Goal: Task Accomplishment & Management: Use online tool/utility

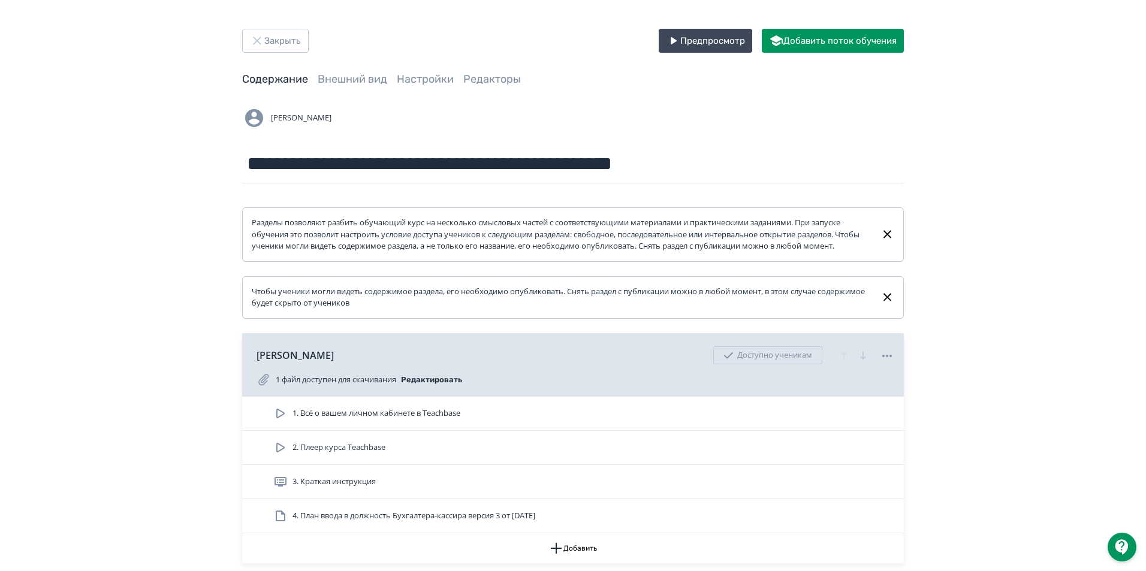
scroll to position [2457, 0]
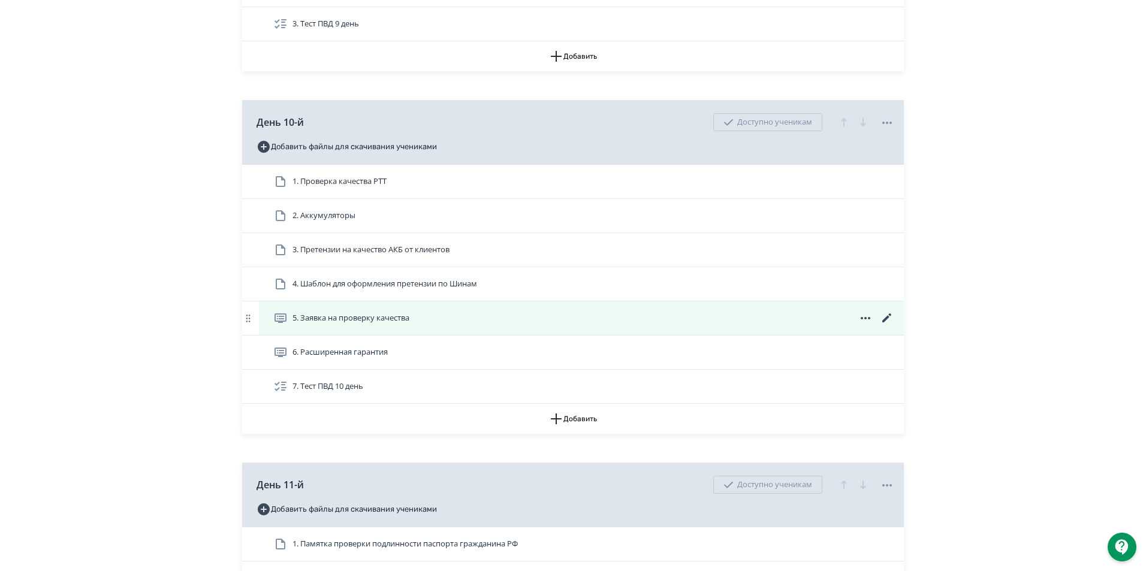
click at [339, 324] on span "5. Заявка на проверку качества" at bounding box center [350, 318] width 117 height 12
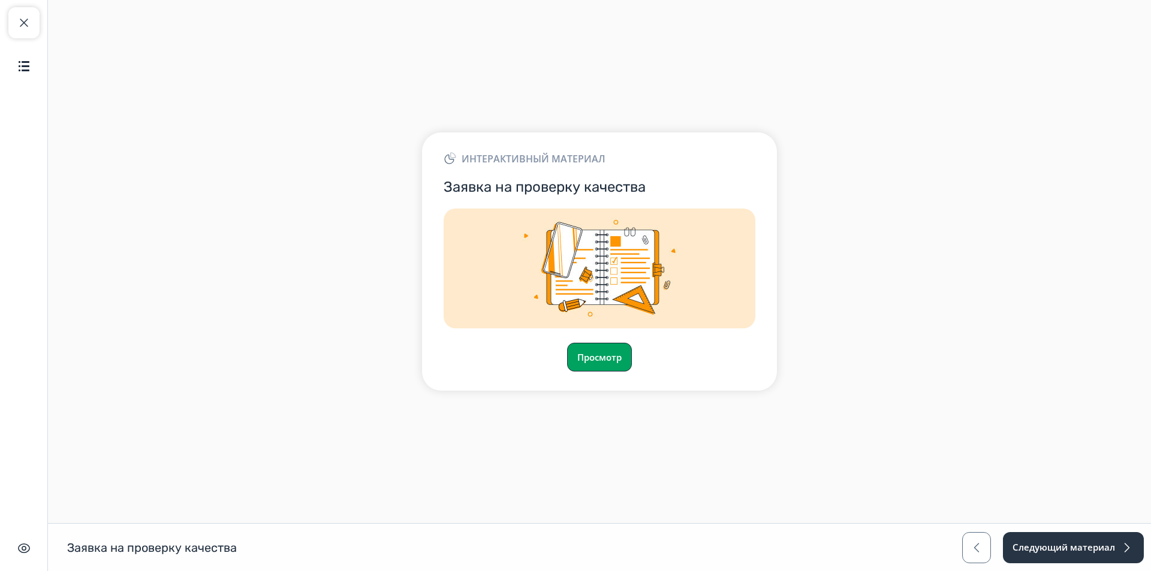
click at [608, 357] on button "Просмотр" at bounding box center [599, 357] width 65 height 29
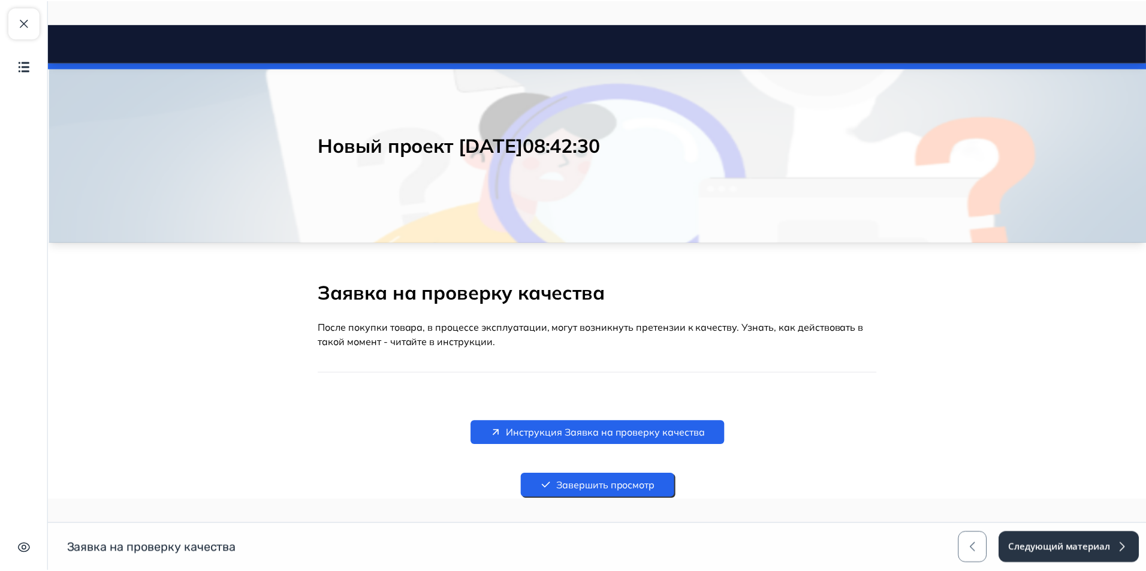
scroll to position [104, 0]
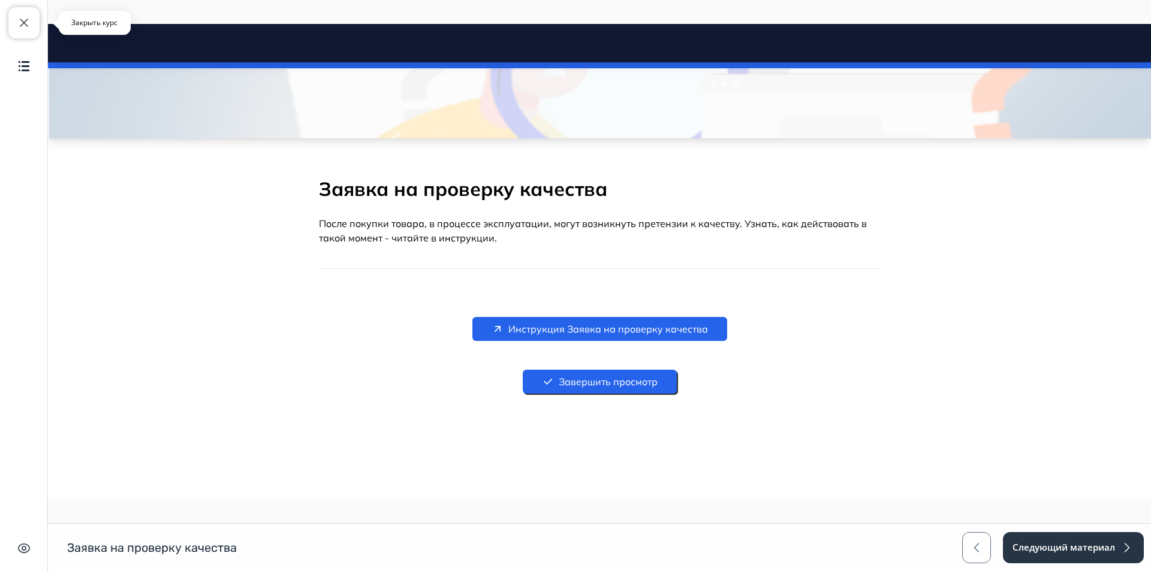
click at [22, 32] on button "Закрыть курс" at bounding box center [23, 22] width 31 height 31
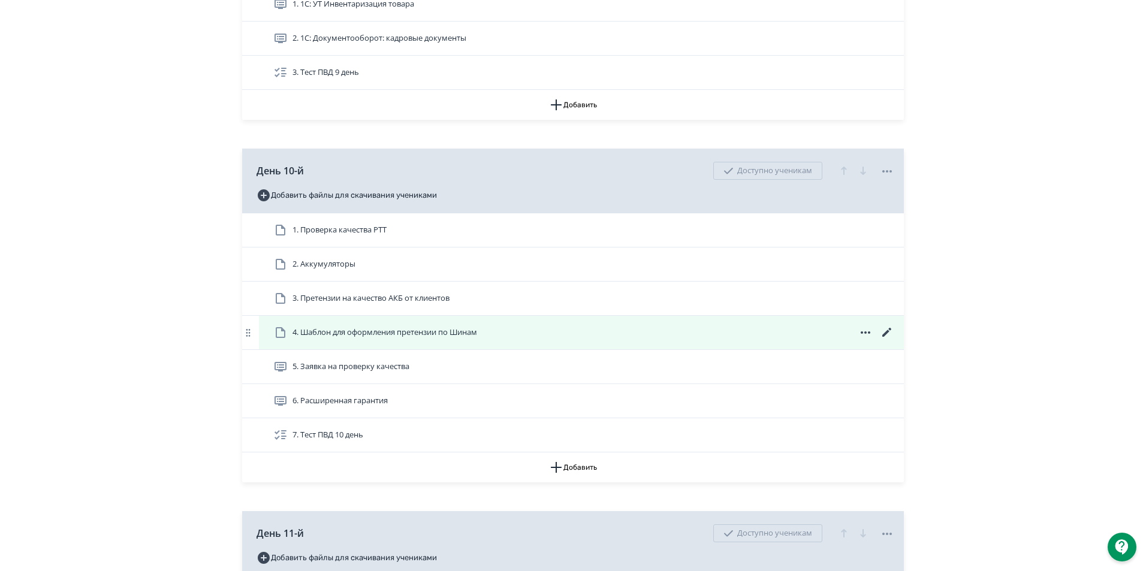
scroll to position [2397, 0]
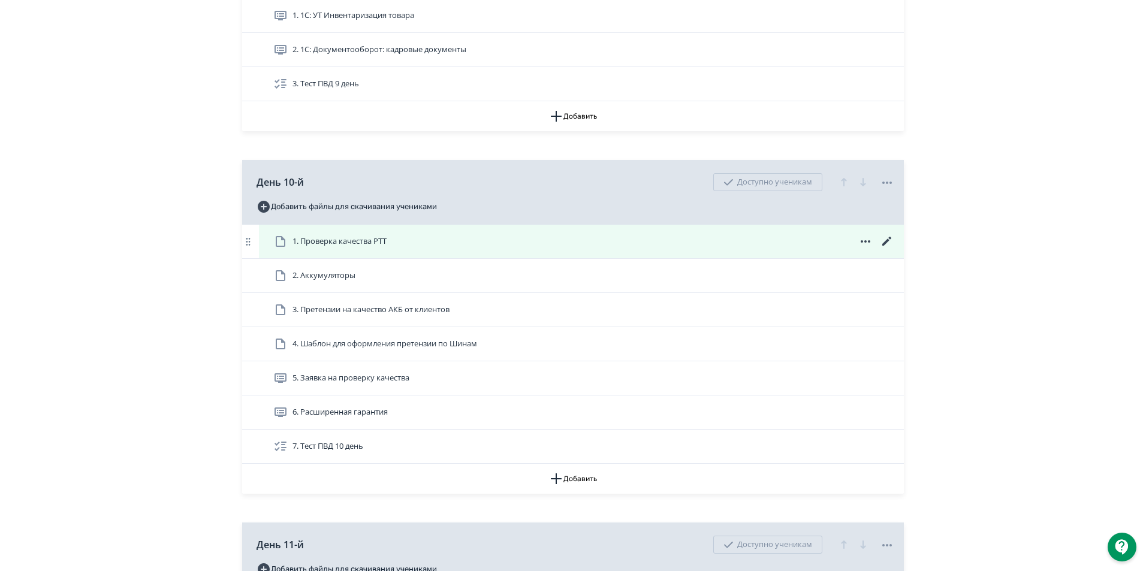
click at [285, 247] on icon at bounding box center [281, 241] width 10 height 11
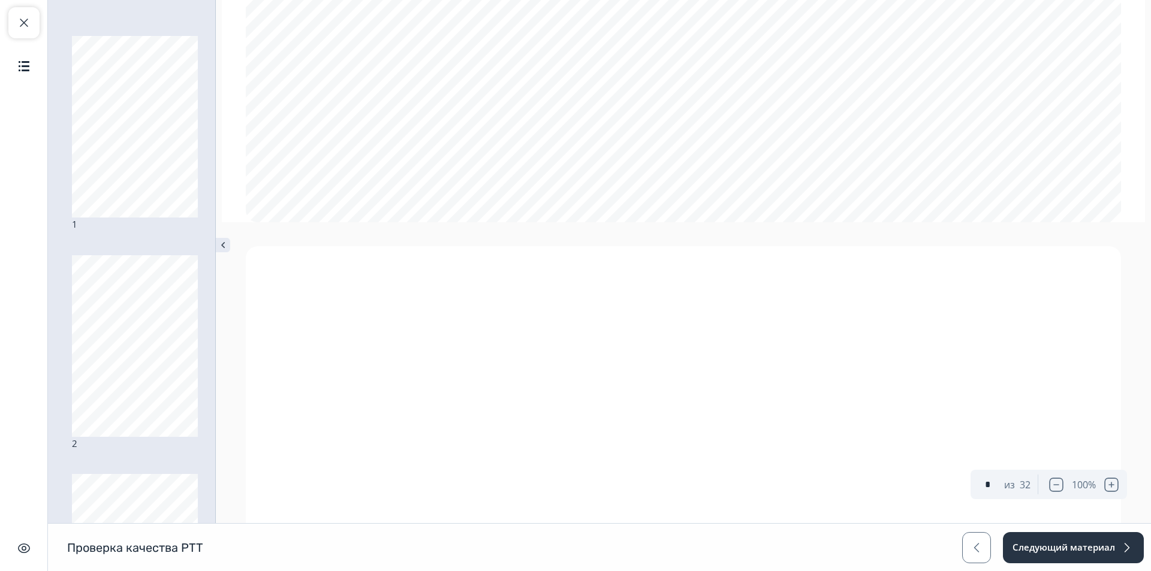
scroll to position [3931, 0]
click at [1058, 485] on span "button" at bounding box center [1056, 485] width 14 height 14
click at [1058, 485] on span "button" at bounding box center [1061, 485] width 14 height 14
type input "*"
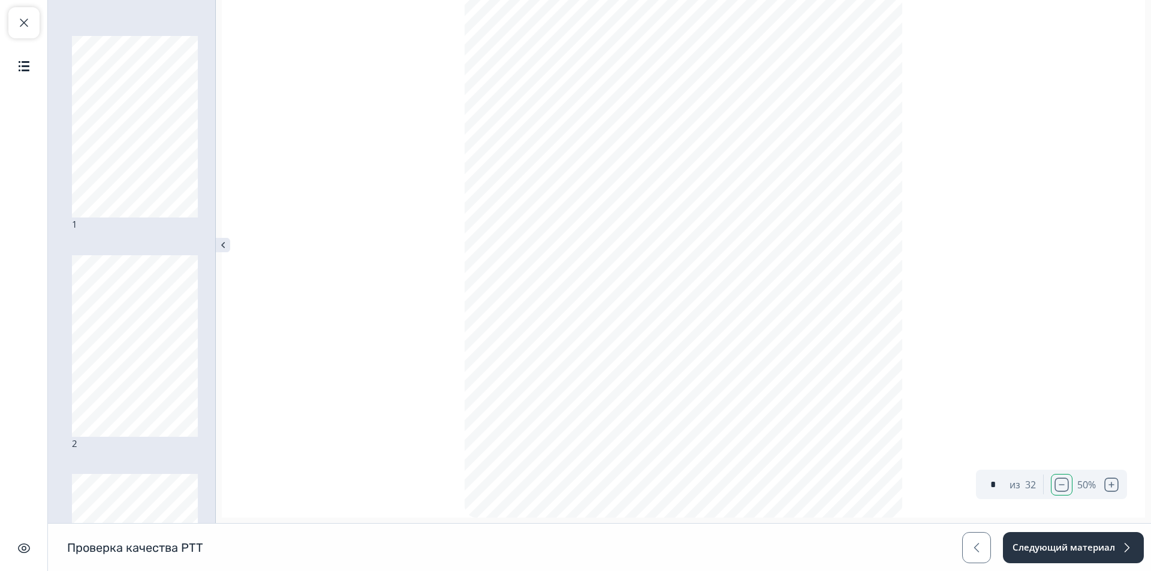
scroll to position [824, 0]
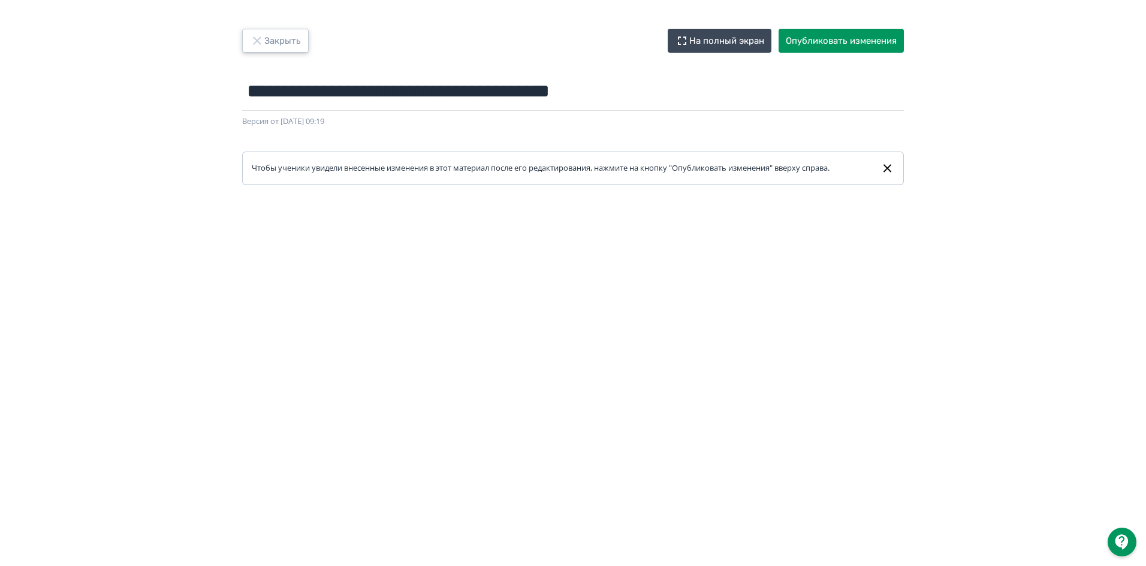
click at [270, 38] on button "Закрыть" at bounding box center [275, 41] width 67 height 24
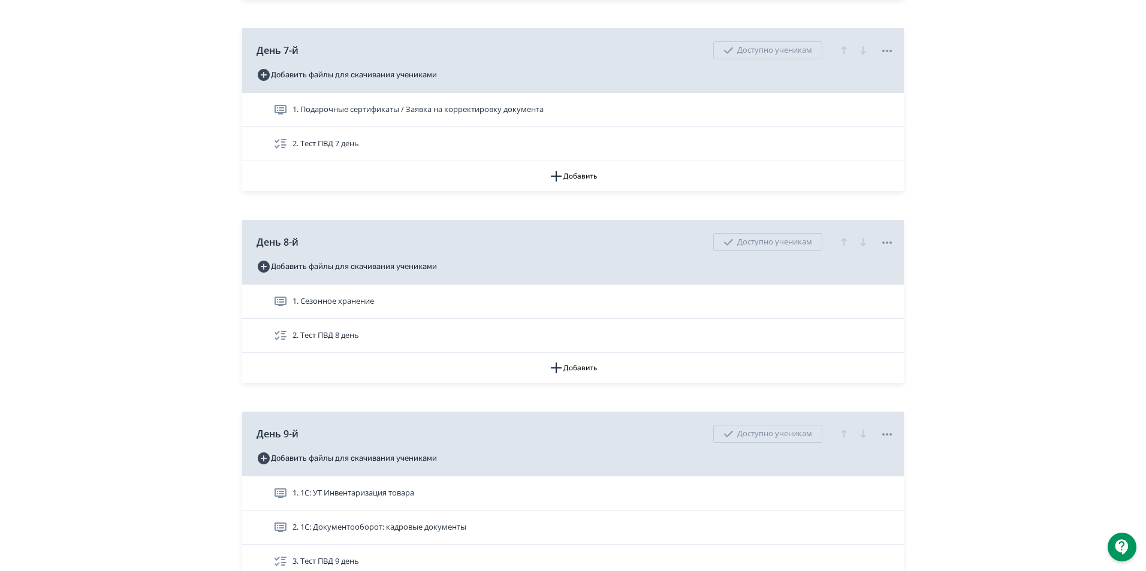
scroll to position [2098, 0]
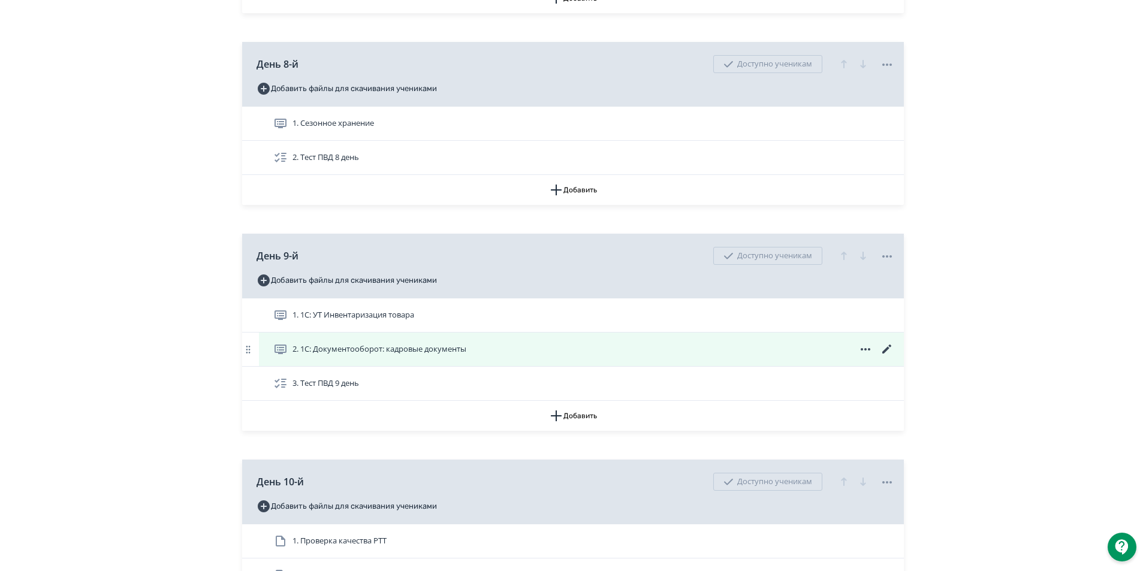
click at [888, 357] on icon at bounding box center [887, 349] width 14 height 14
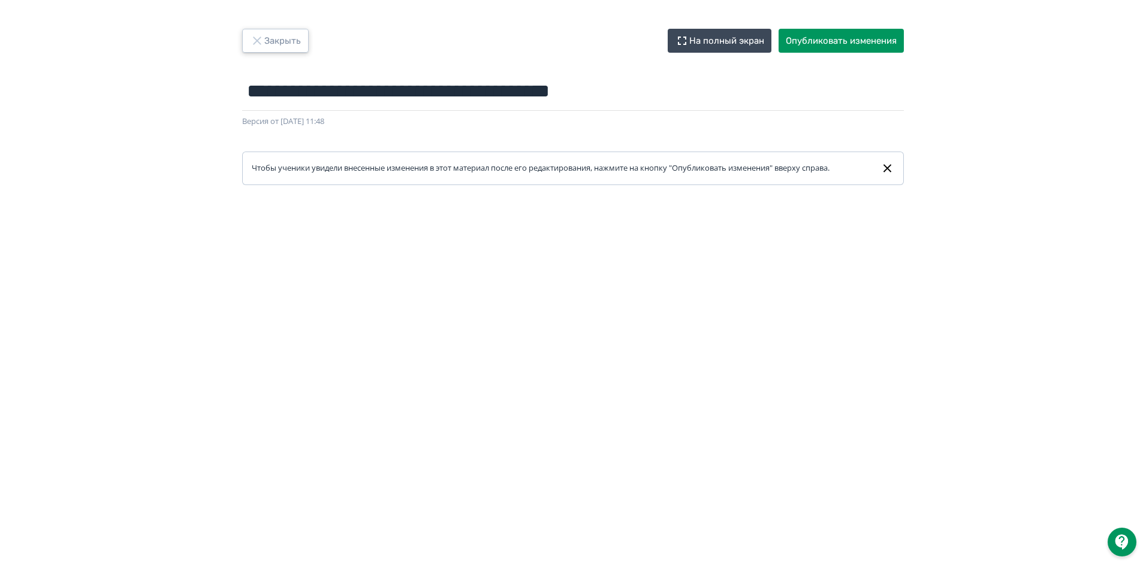
click at [259, 40] on icon "button" at bounding box center [257, 41] width 8 height 8
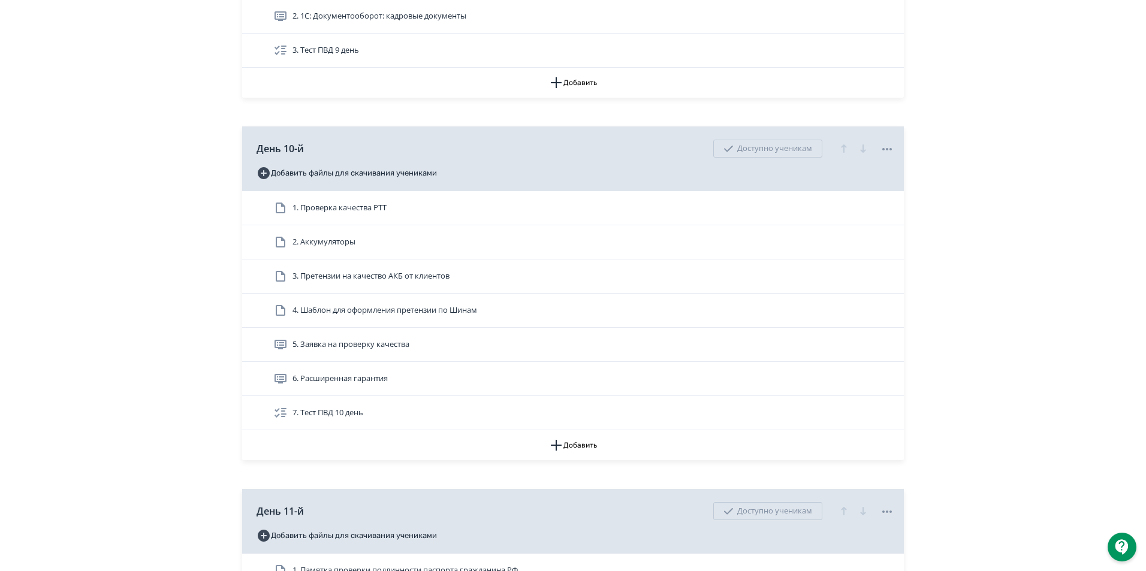
scroll to position [2457, 0]
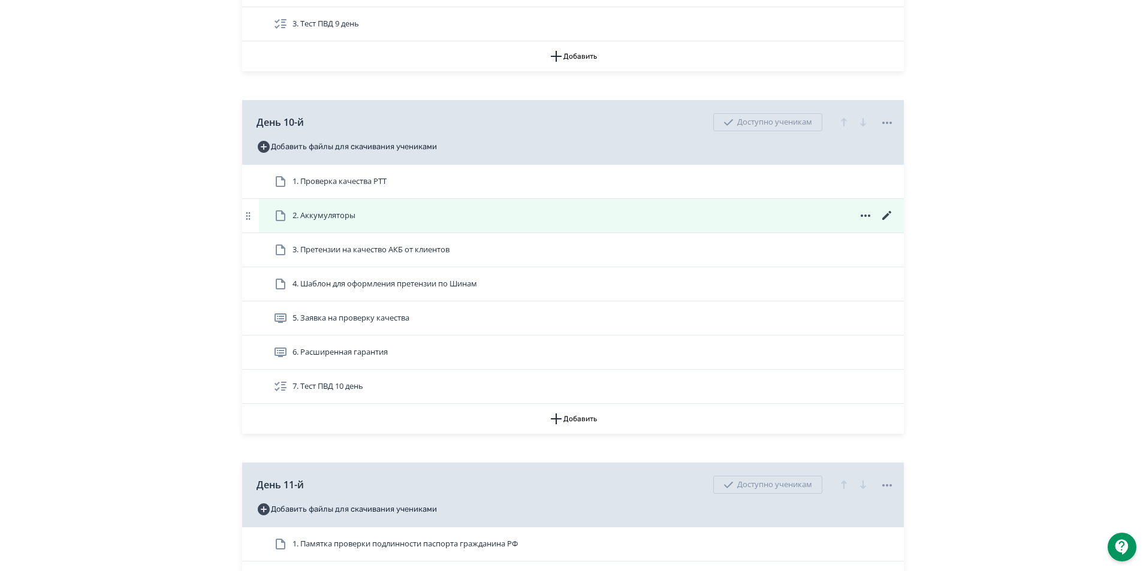
click at [291, 214] on div "2. Аккумуляторы" at bounding box center [581, 216] width 645 height 34
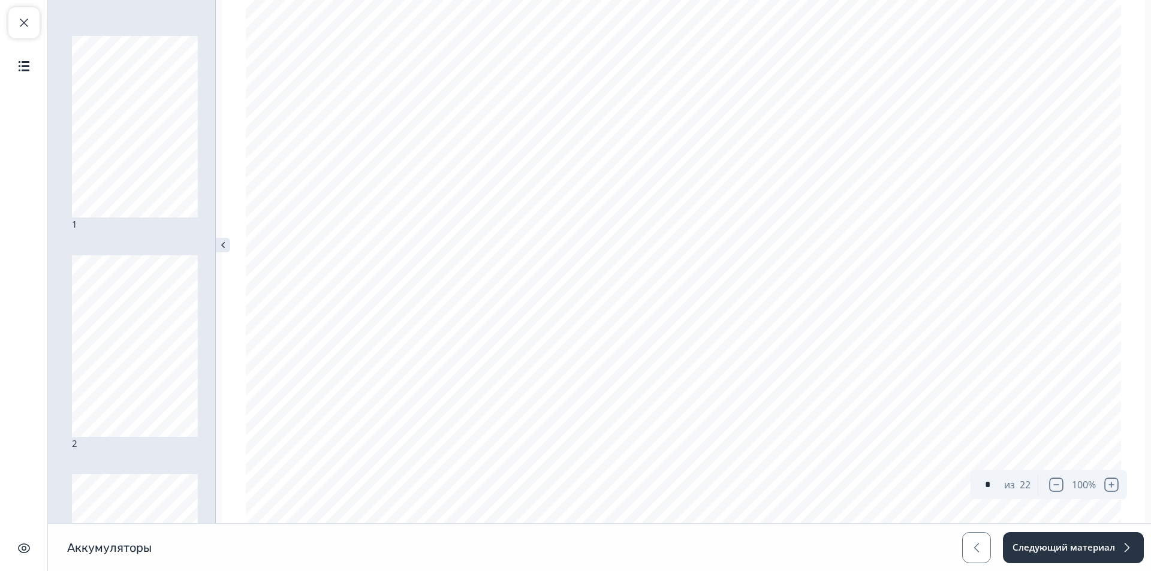
scroll to position [1294, 0]
click at [1055, 483] on span "button" at bounding box center [1056, 485] width 14 height 14
click at [1055, 483] on span "button" at bounding box center [1061, 485] width 14 height 14
type input "*"
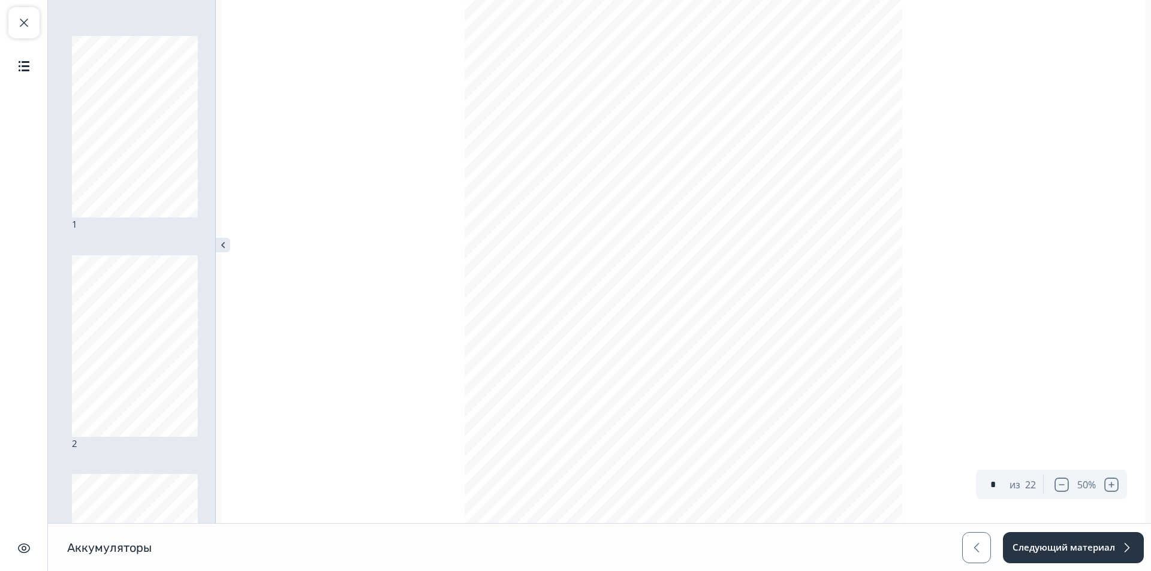
scroll to position [126, 0]
